Goal: Navigation & Orientation: Find specific page/section

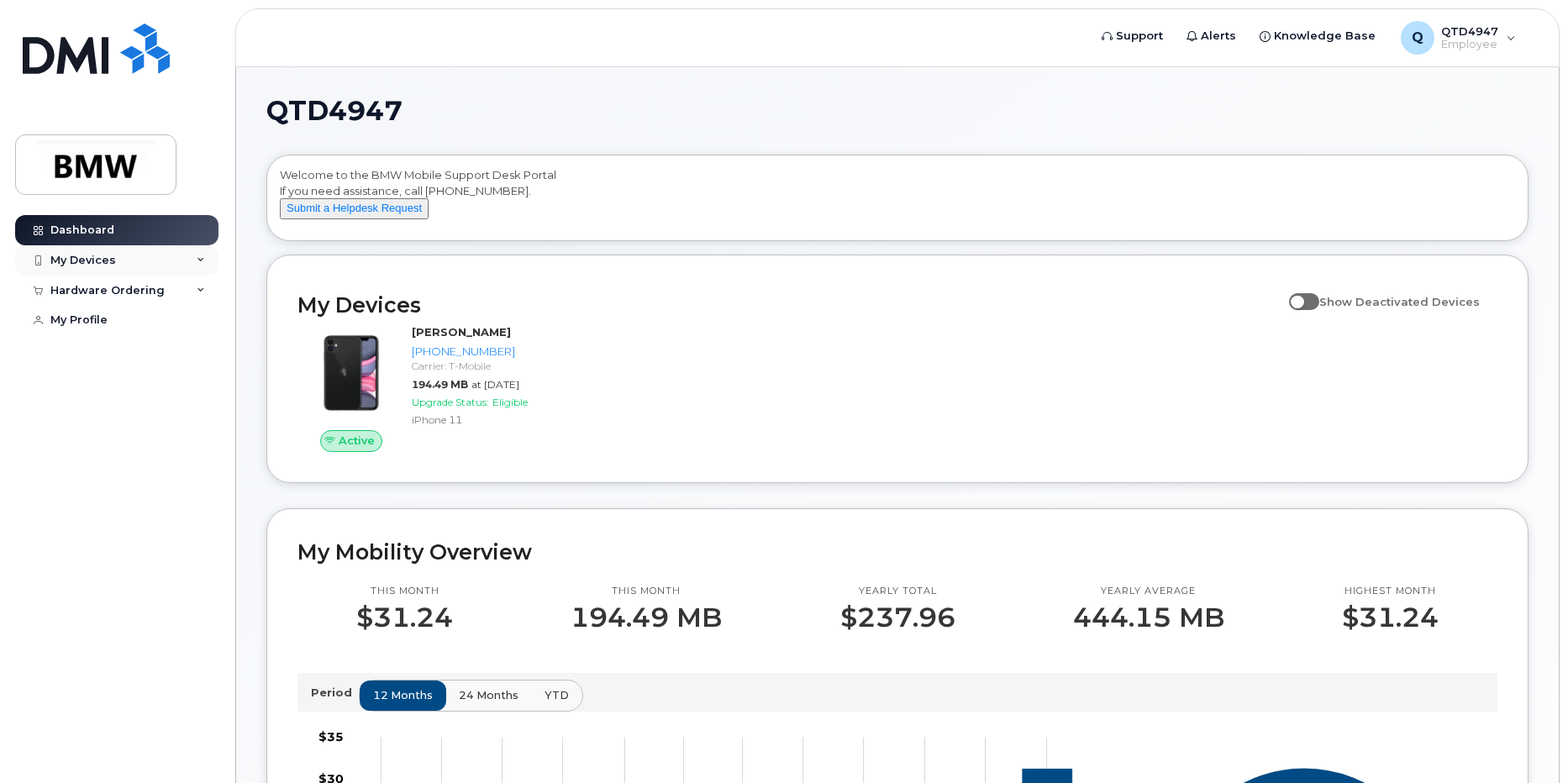
click at [196, 261] on div "My Devices" at bounding box center [117, 260] width 203 height 30
click at [200, 386] on icon at bounding box center [200, 381] width 9 height 9
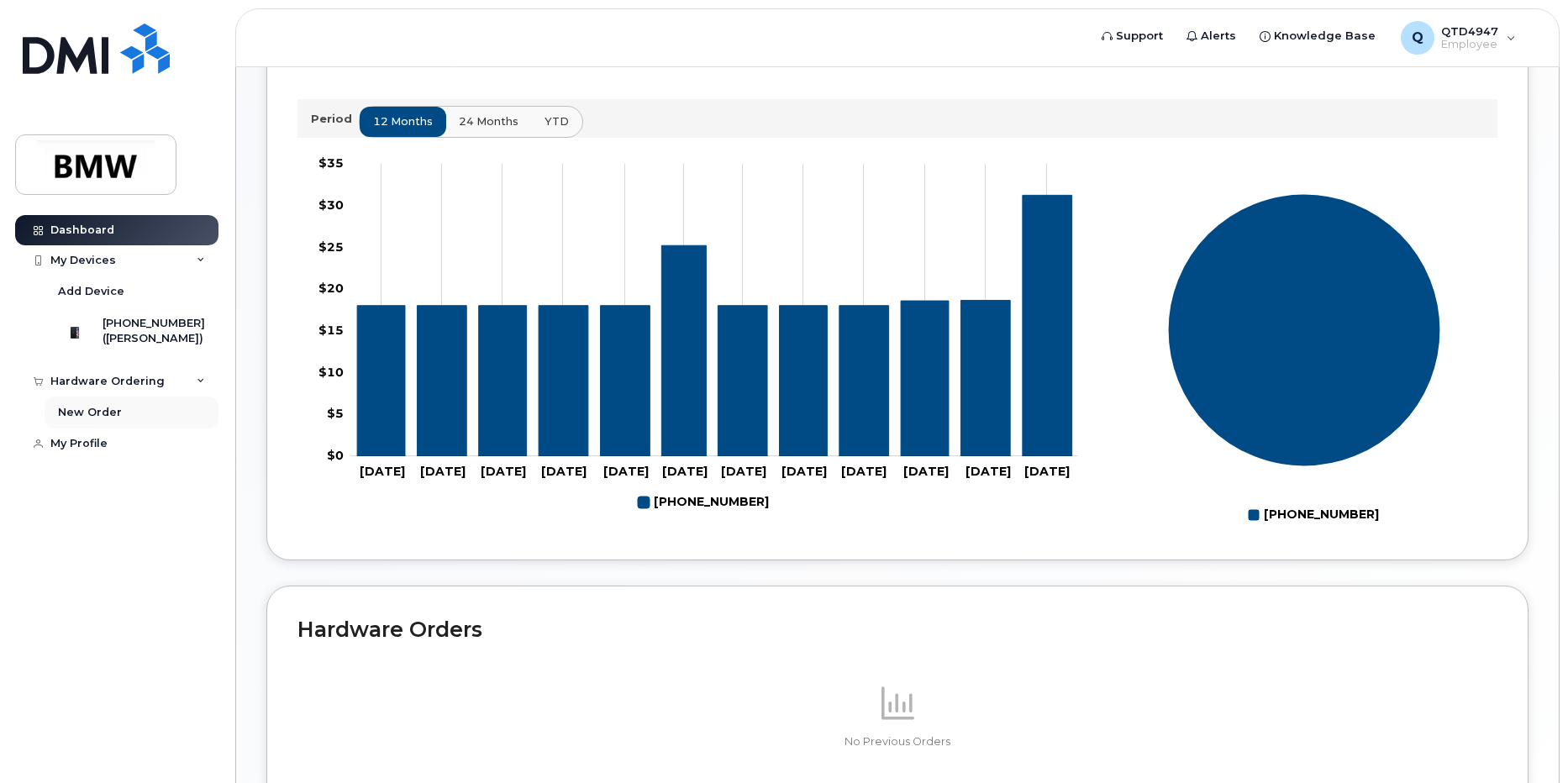
scroll to position [573, 0]
click at [86, 254] on div "My Devices" at bounding box center [83, 260] width 66 height 14
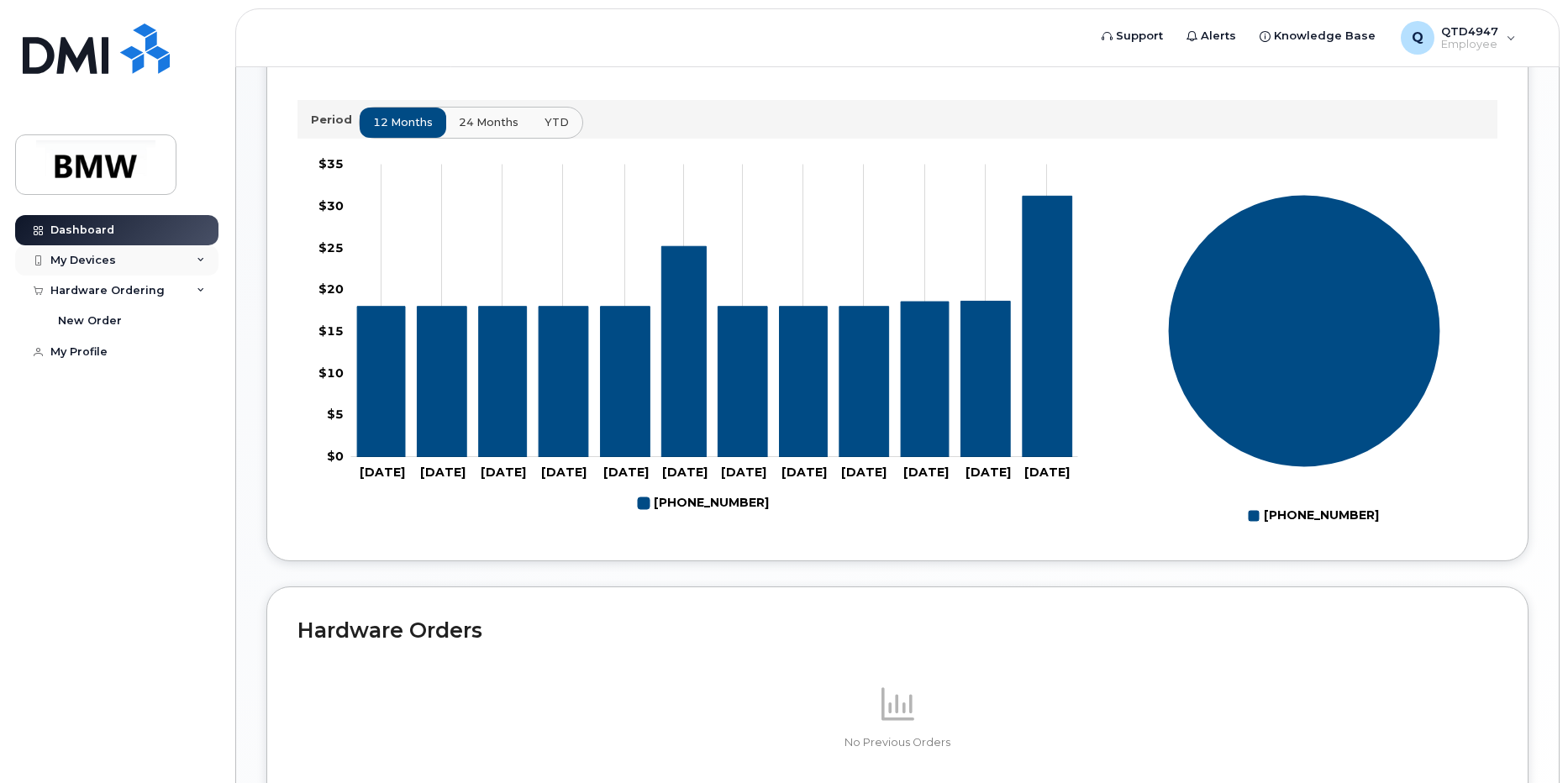
click at [147, 261] on div "My Devices" at bounding box center [117, 260] width 203 height 30
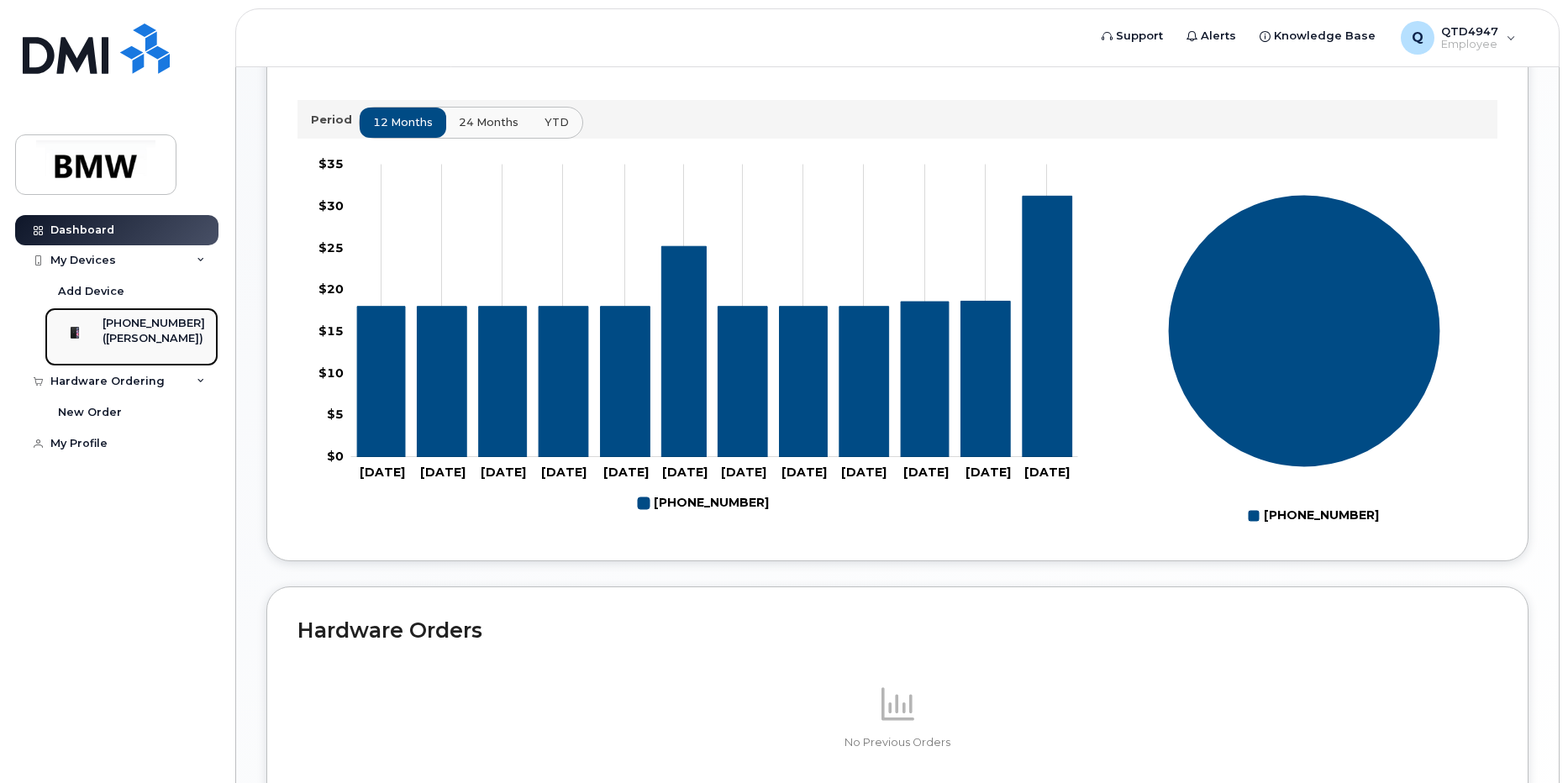
click at [83, 342] on img at bounding box center [75, 332] width 16 height 16
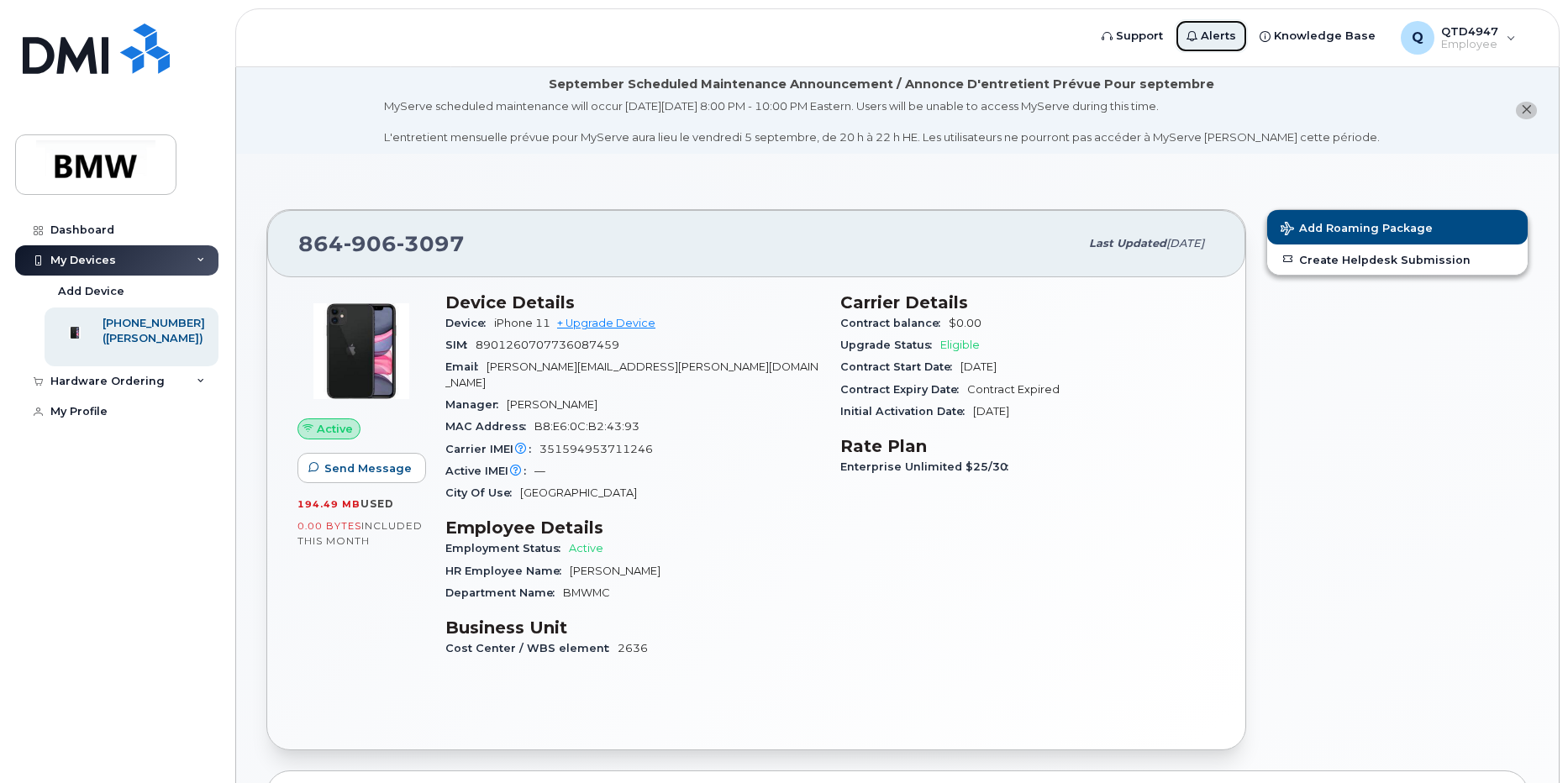
click at [1230, 35] on span "Alerts" at bounding box center [1219, 36] width 35 height 16
click at [1228, 36] on span "Alerts" at bounding box center [1219, 36] width 35 height 16
click at [1319, 30] on span "Knowledge Base" at bounding box center [1324, 36] width 102 height 16
